Goal: Go to known website

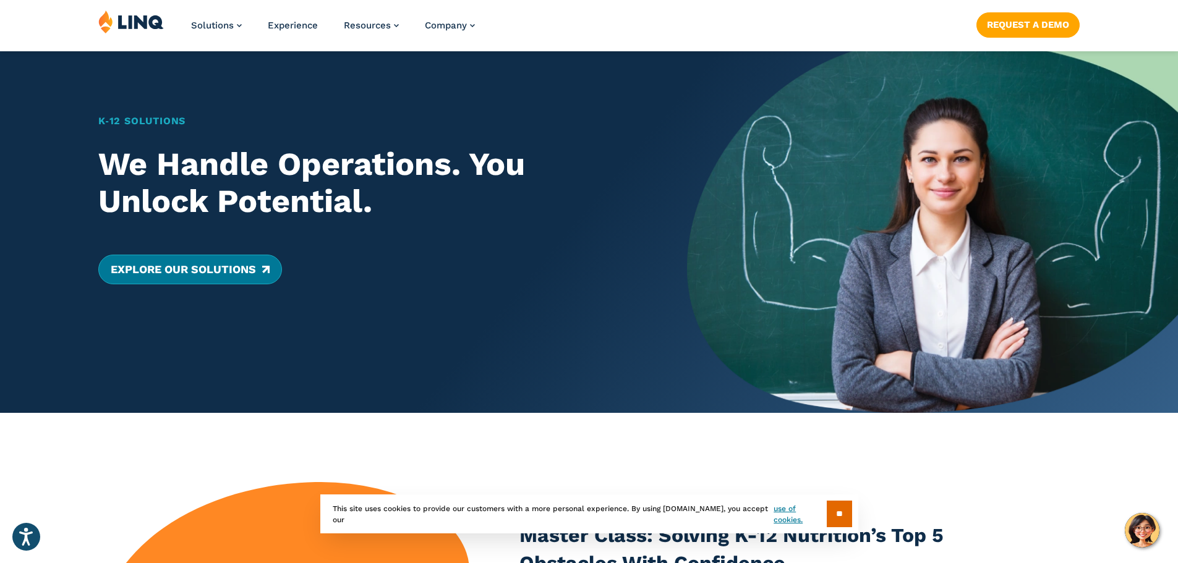
scroll to position [247, 0]
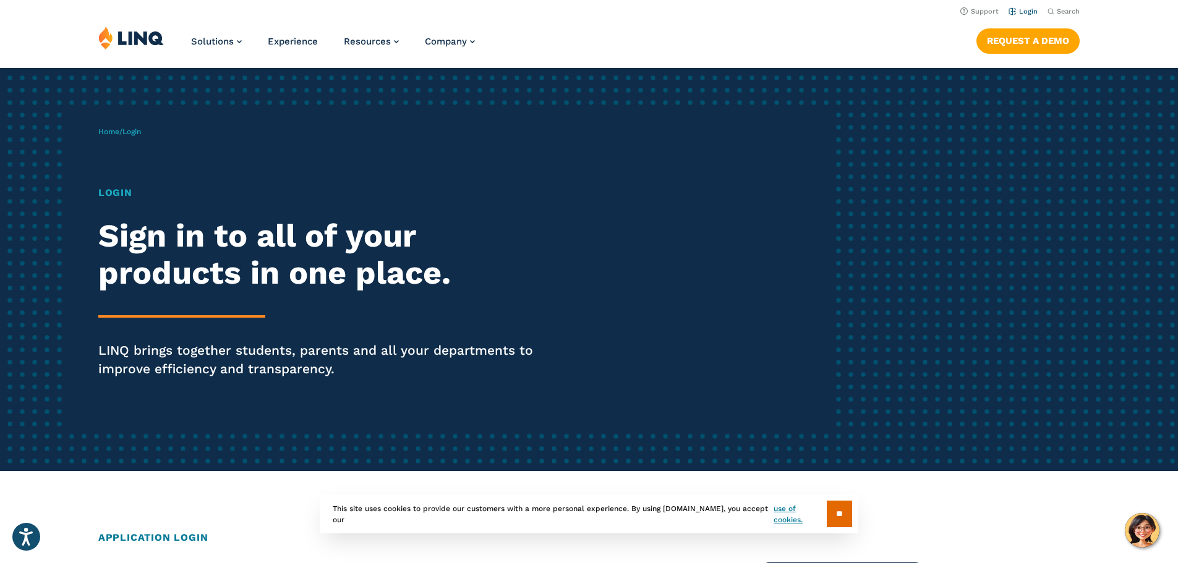
click at [1020, 10] on link "Login" at bounding box center [1023, 11] width 29 height 8
click at [1030, 14] on link "Login" at bounding box center [1023, 11] width 29 height 8
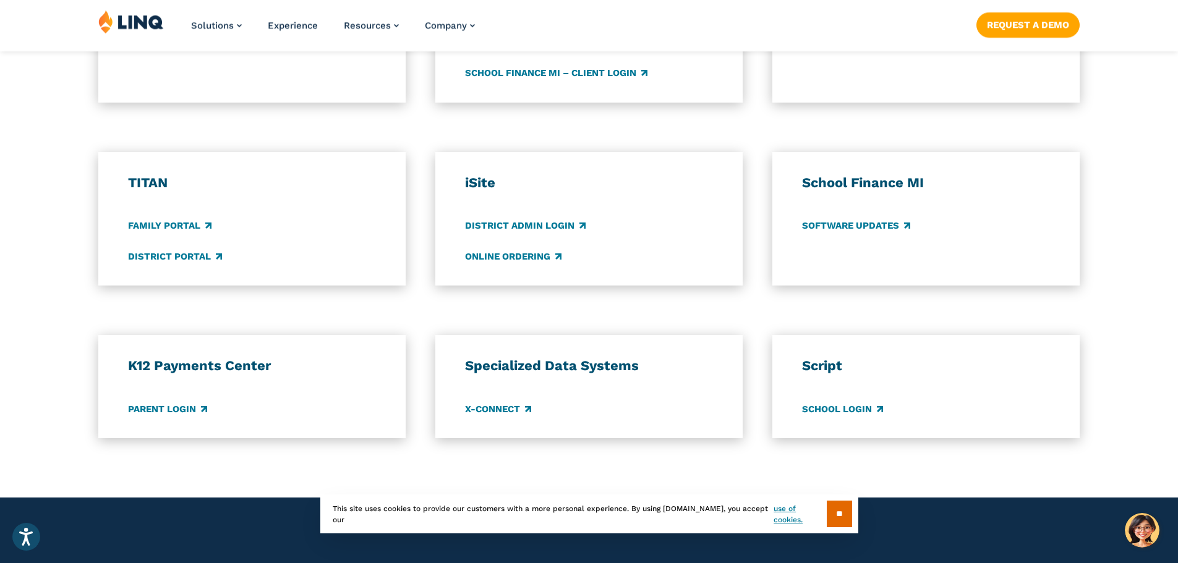
scroll to position [866, 0]
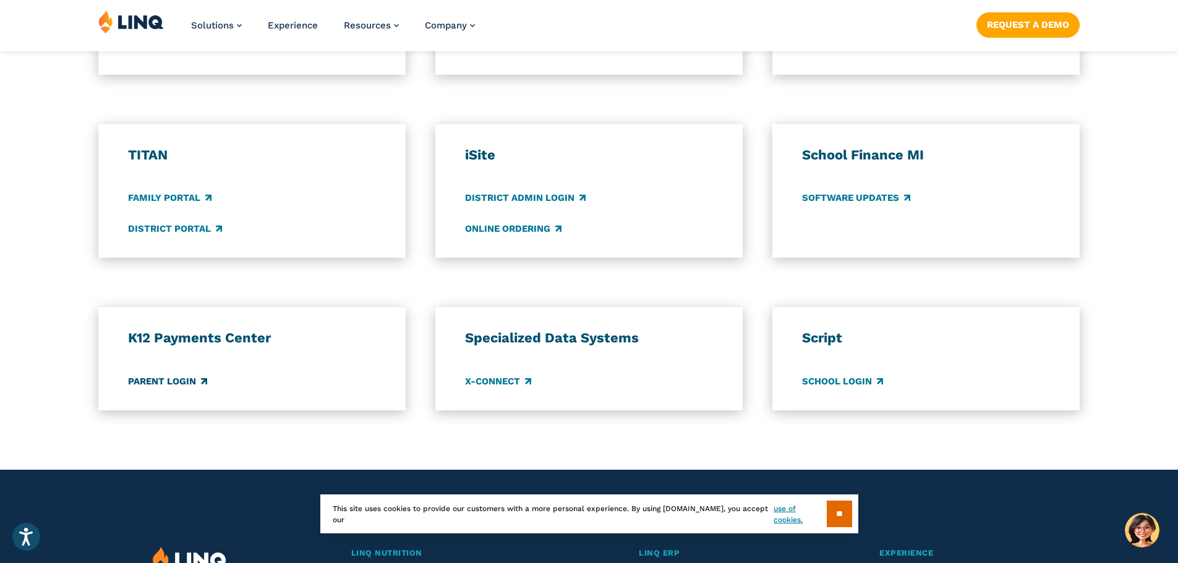
click at [184, 383] on link "Parent Login" at bounding box center [167, 382] width 79 height 14
